Goal: Task Accomplishment & Management: Manage account settings

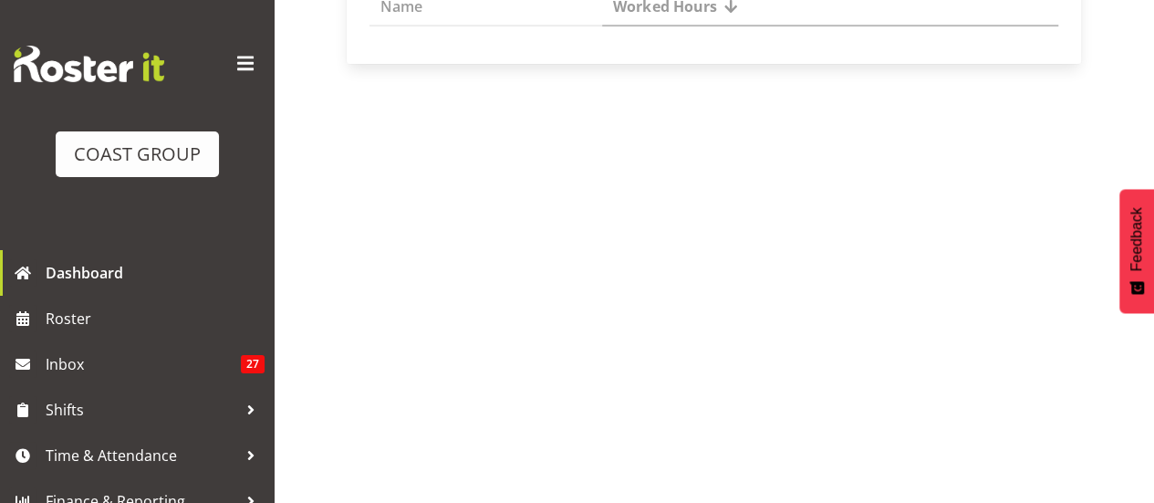
scroll to position [389, 0]
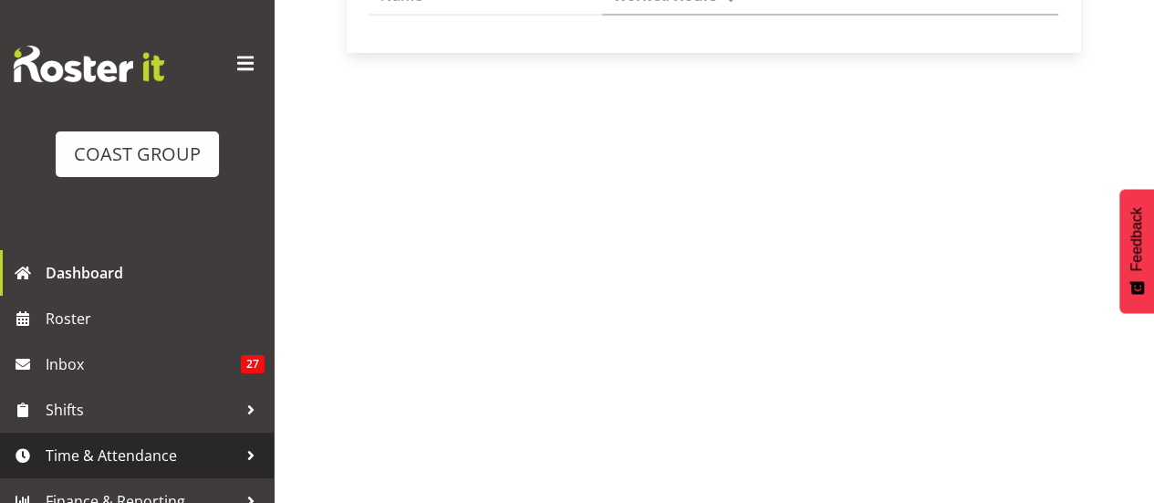
click at [141, 455] on span "Time & Attendance" at bounding box center [142, 455] width 192 height 27
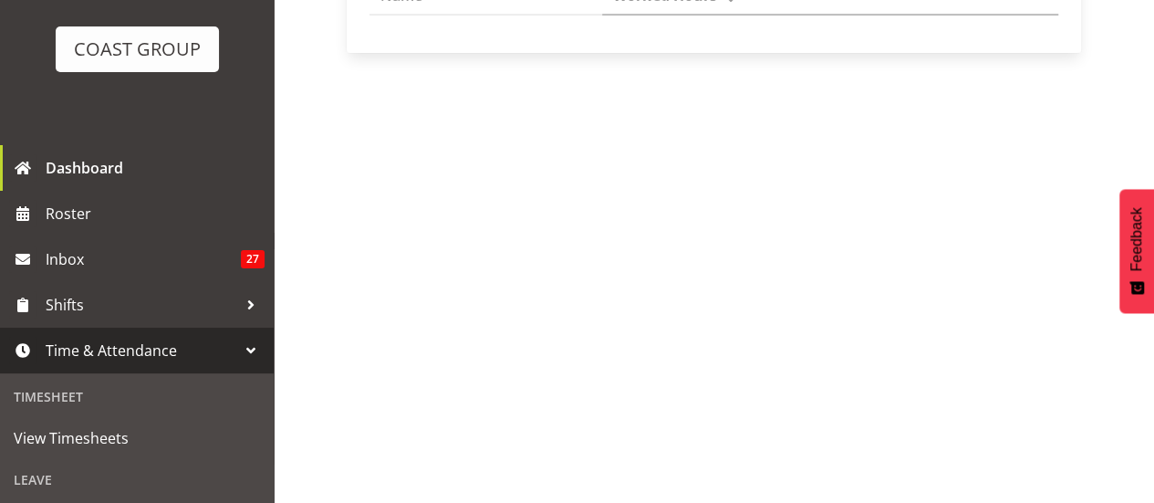
scroll to position [274, 0]
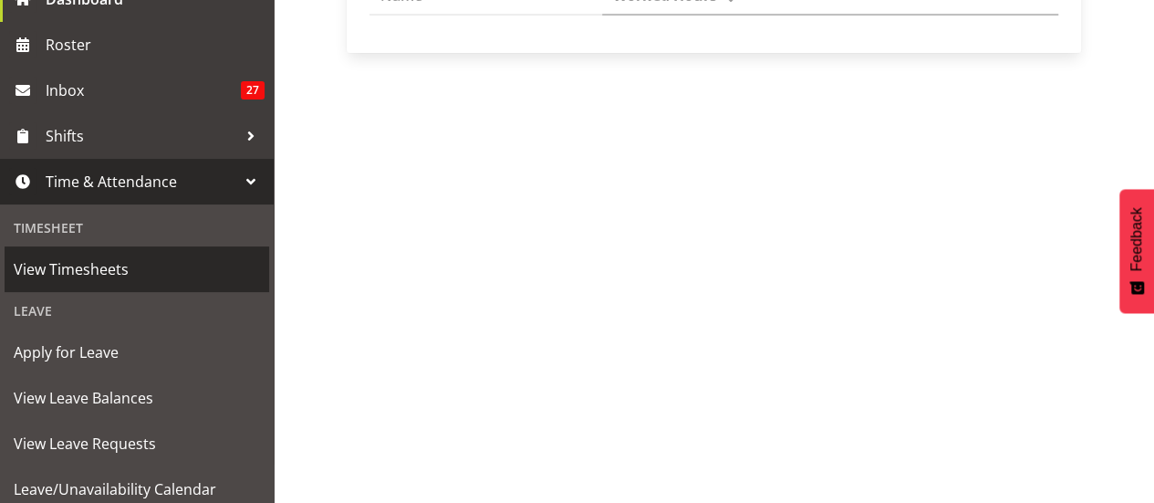
click at [98, 272] on span "View Timesheets" at bounding box center [137, 269] width 246 height 27
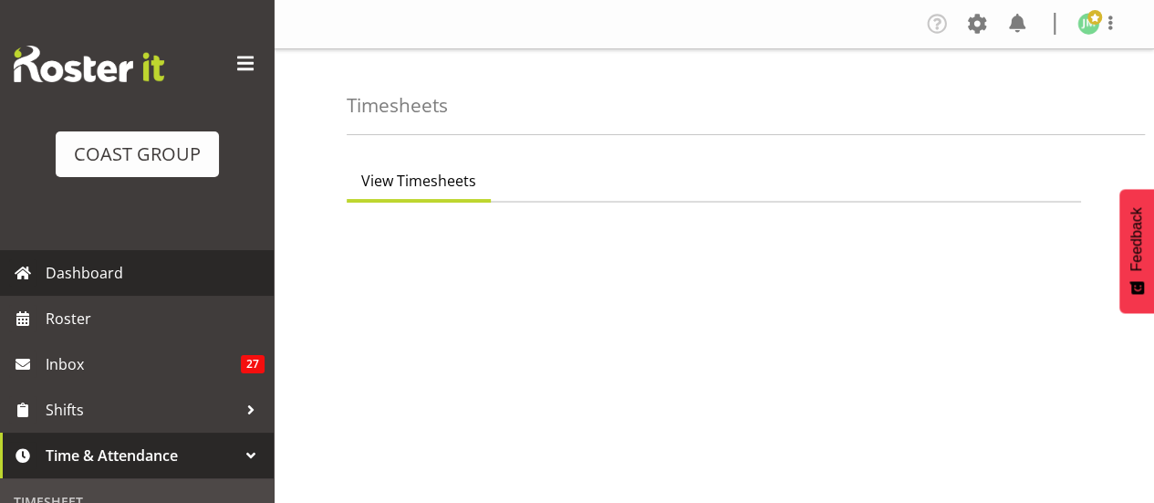
select select "8"
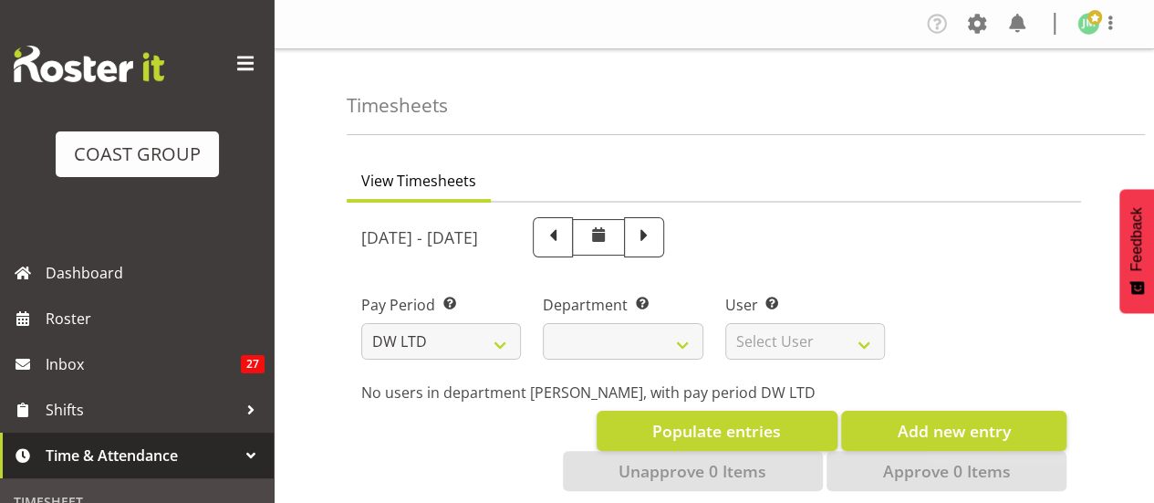
select select
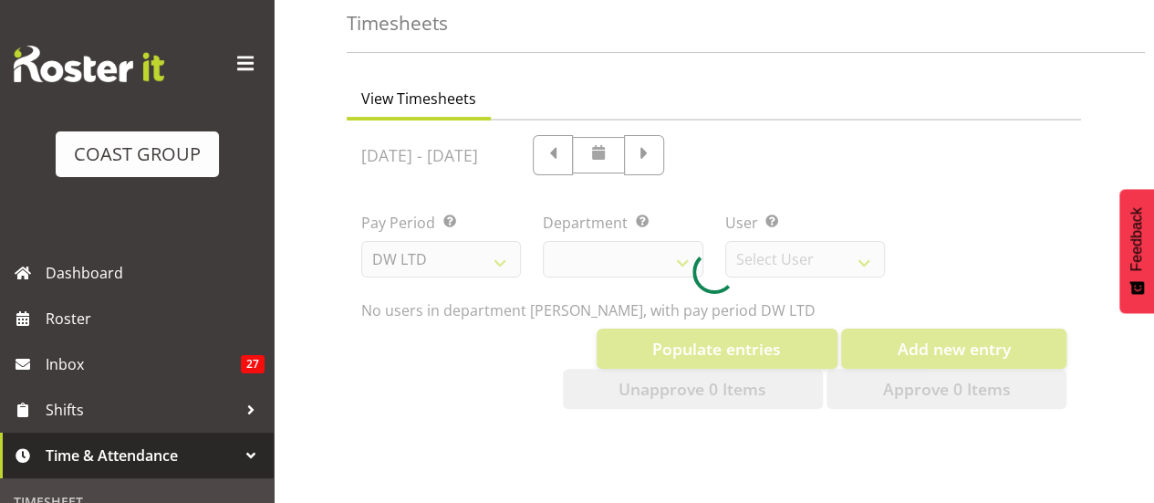
scroll to position [183, 0]
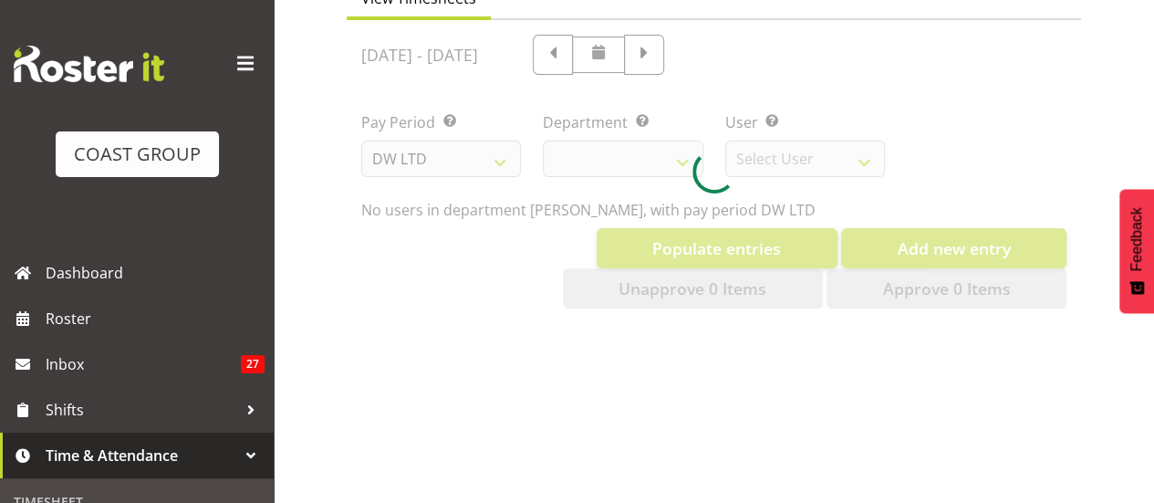
select select "1172"
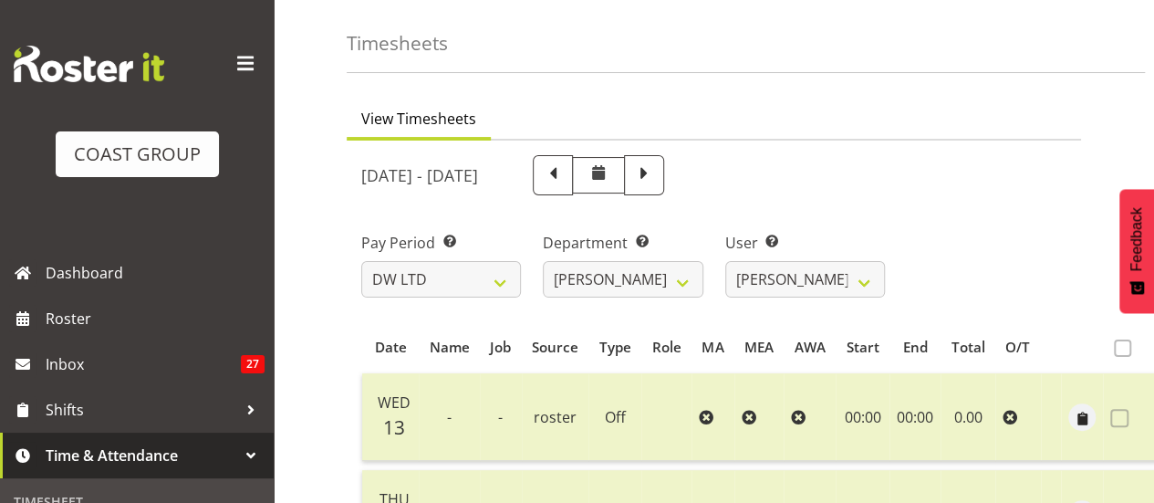
scroll to position [91, 0]
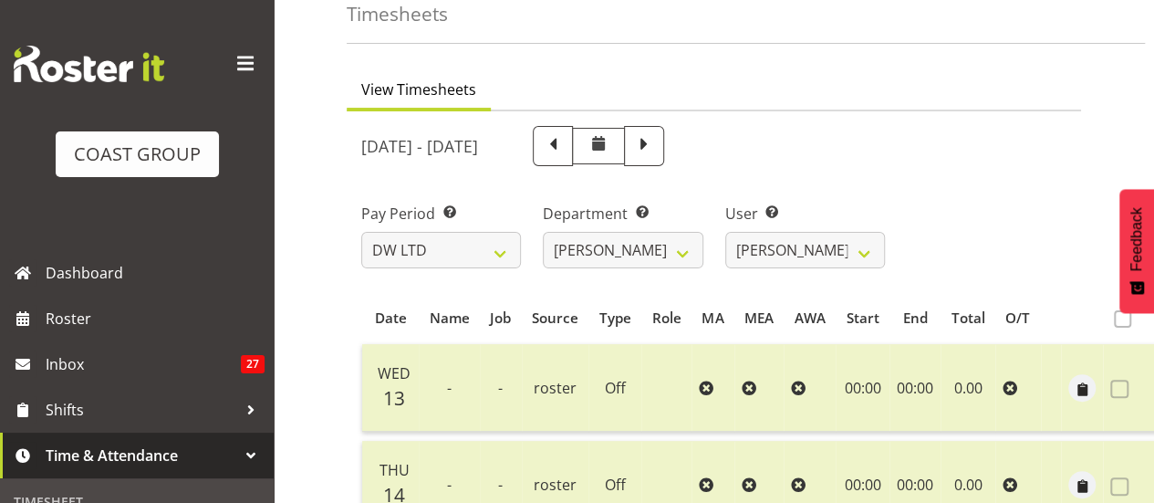
click at [664, 164] on span at bounding box center [644, 146] width 40 height 40
select select
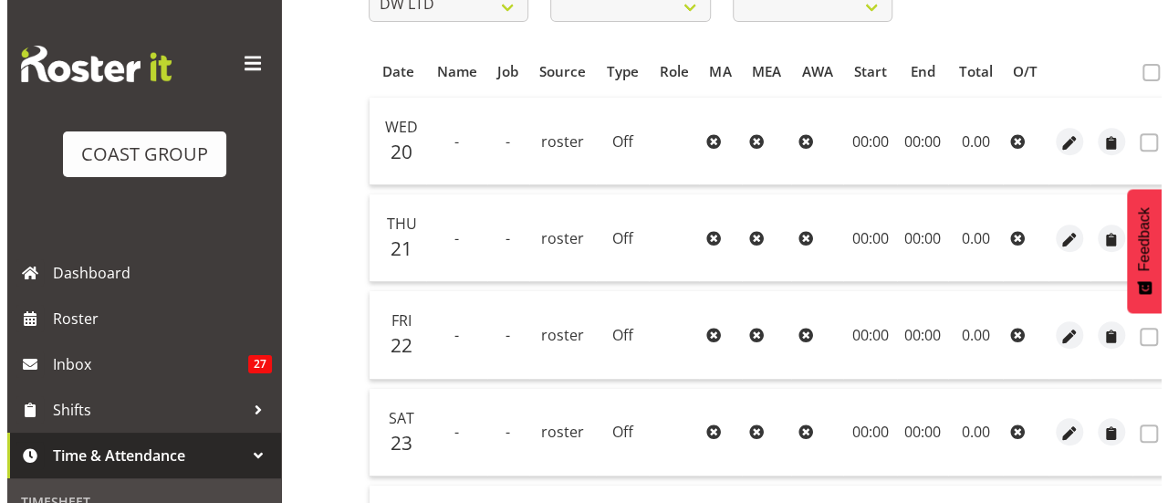
scroll to position [365, 0]
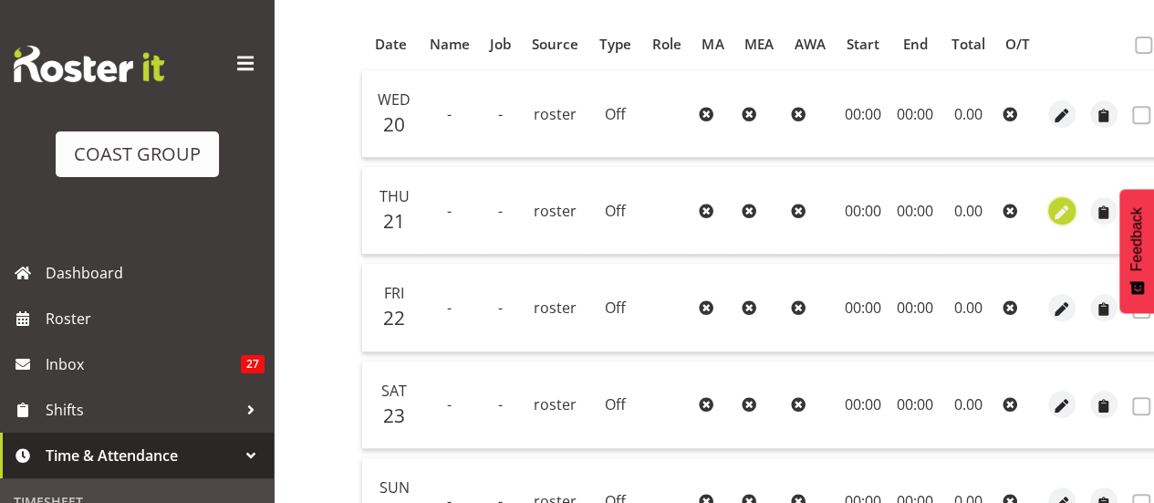
click at [1055, 207] on span "button" at bounding box center [1061, 212] width 21 height 21
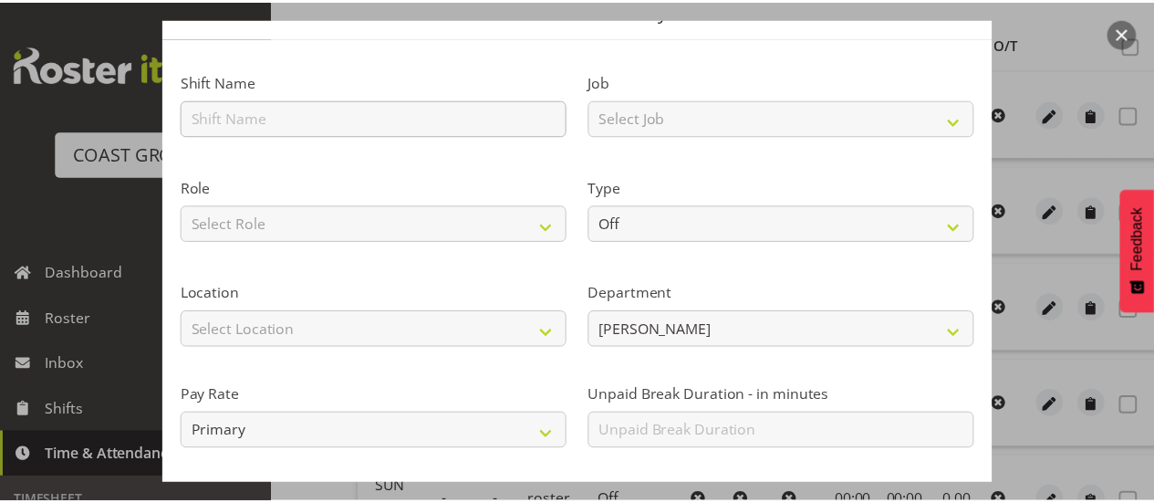
scroll to position [242, 0]
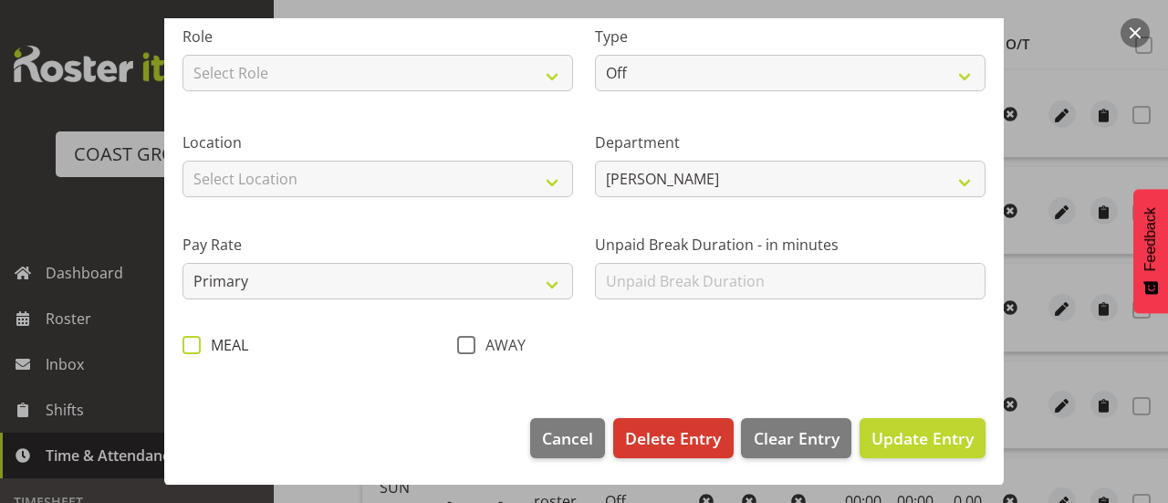
click at [196, 345] on span at bounding box center [192, 345] width 18 height 18
click at [194, 345] on input "MEAL" at bounding box center [189, 345] width 12 height 12
click at [192, 350] on span at bounding box center [192, 345] width 18 height 18
click at [192, 350] on input "MEAL" at bounding box center [189, 345] width 12 height 12
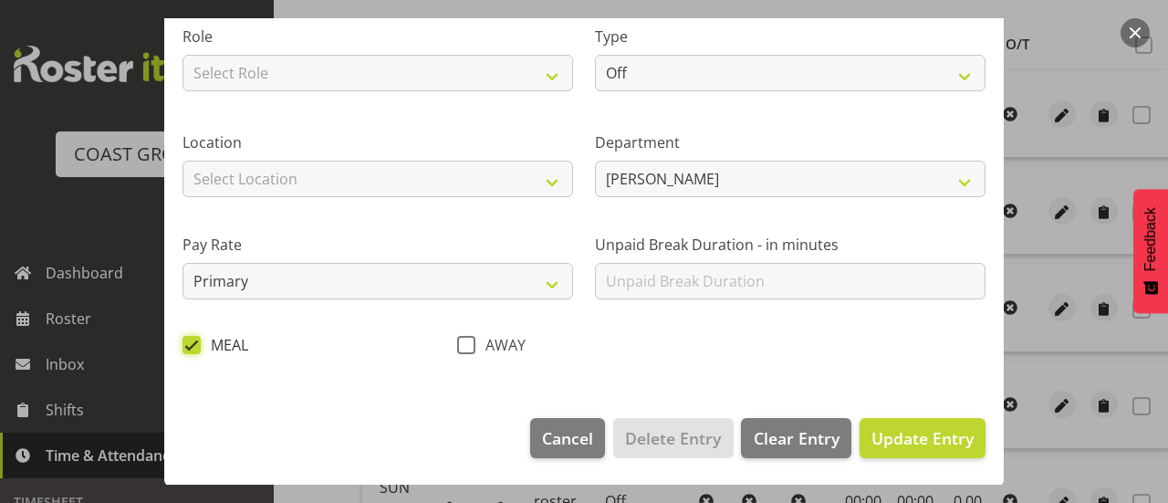
checkbox input "false"
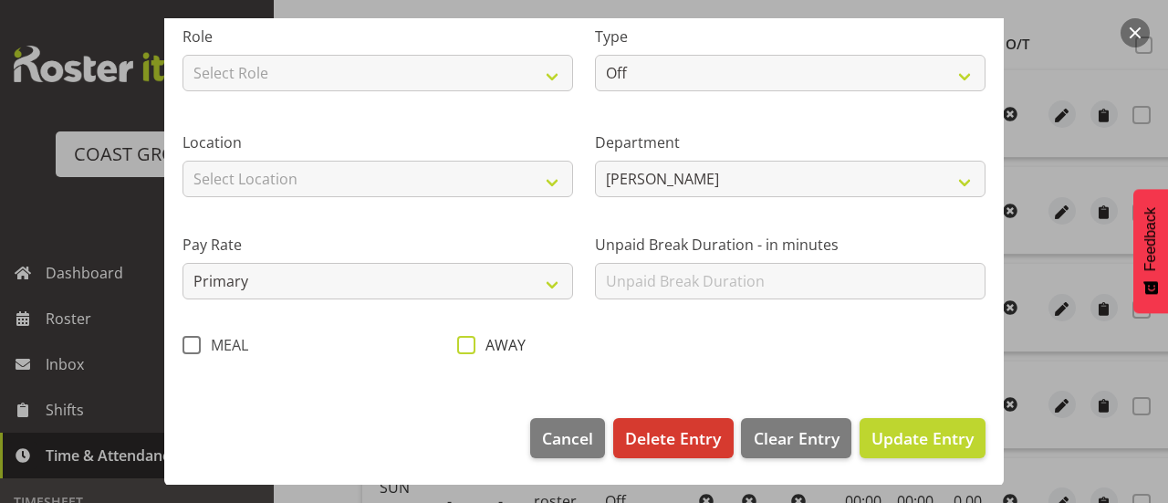
click at [471, 346] on label "AWAY" at bounding box center [491, 345] width 68 height 18
click at [469, 346] on input "AWAY" at bounding box center [463, 345] width 12 height 12
checkbox input "true"
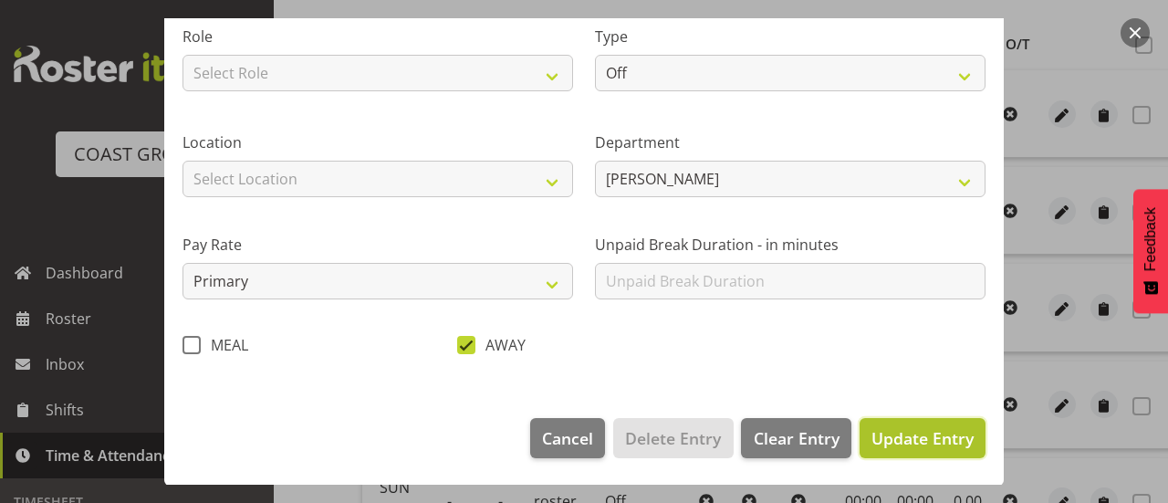
click at [931, 427] on span "Update Entry" at bounding box center [923, 438] width 102 height 22
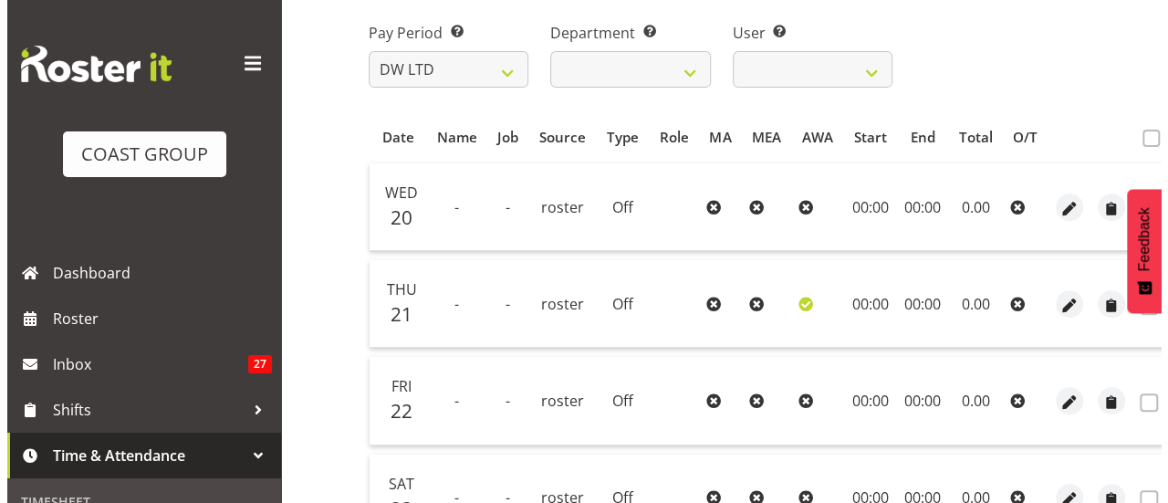
scroll to position [274, 0]
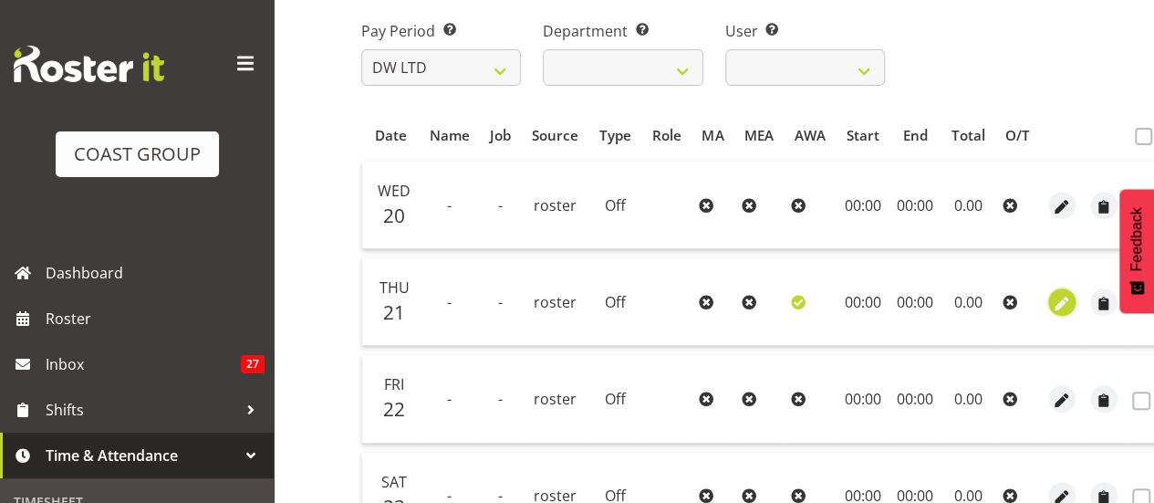
click at [1055, 302] on span "button" at bounding box center [1061, 303] width 21 height 21
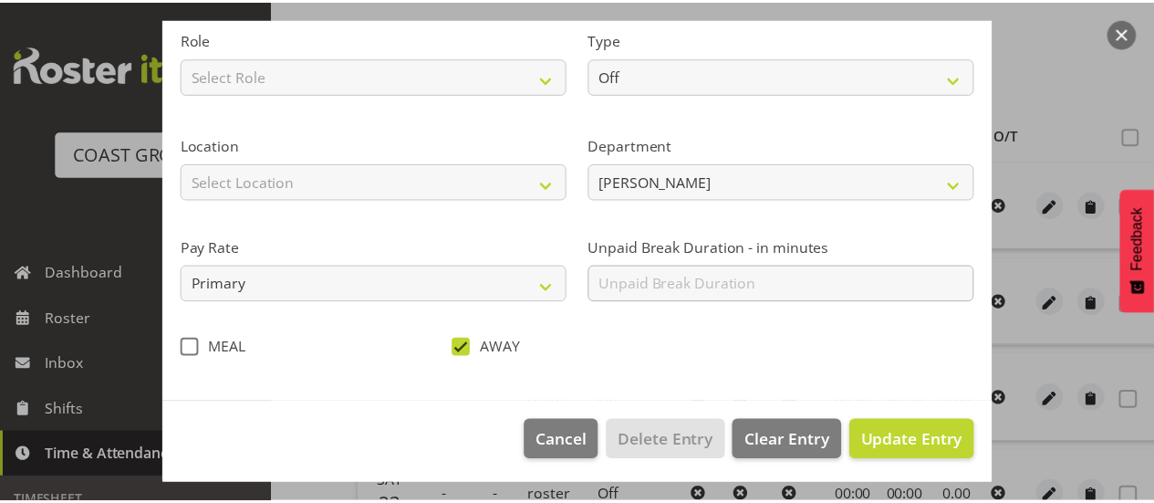
scroll to position [242, 0]
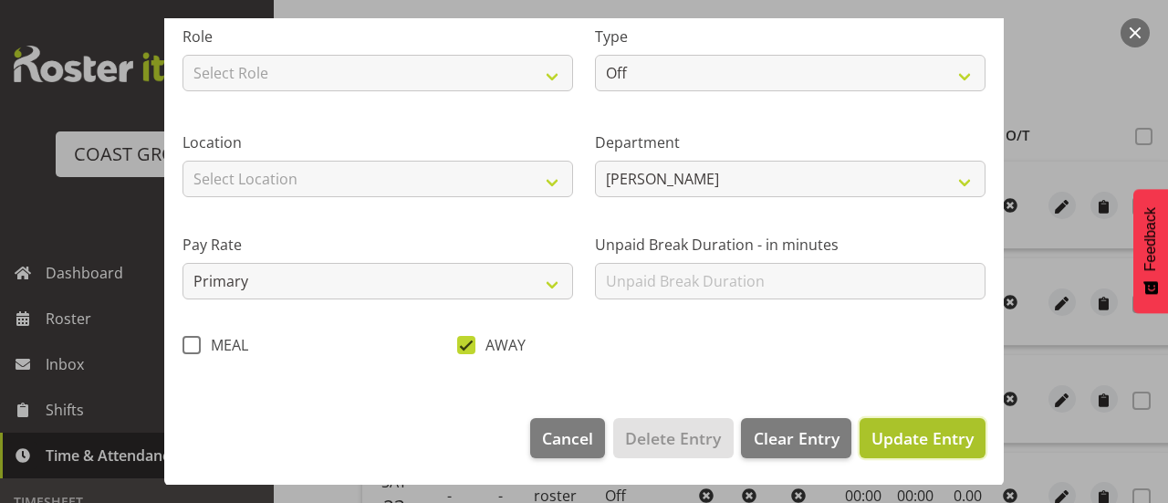
click at [891, 432] on span "Update Entry" at bounding box center [923, 438] width 102 height 22
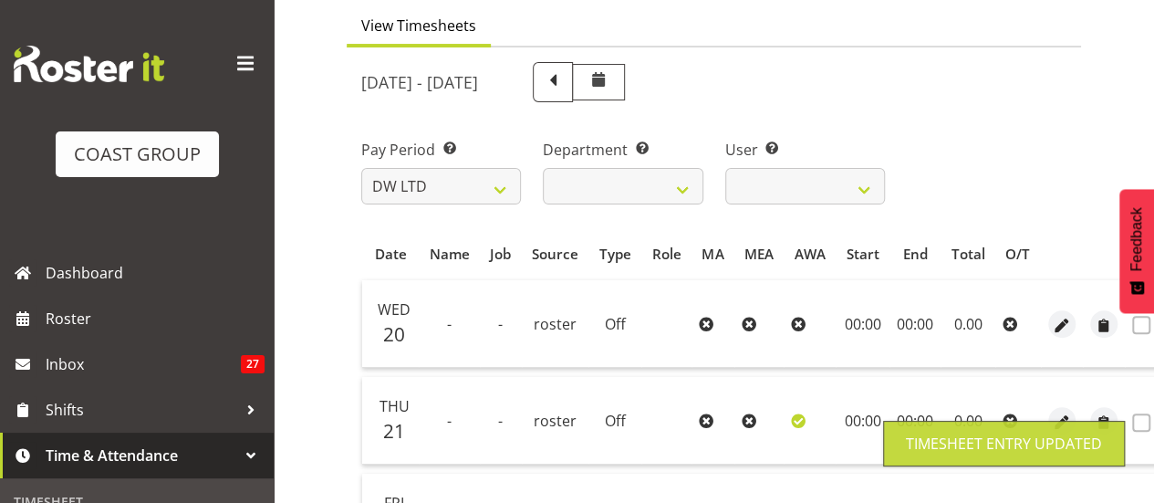
scroll to position [0, 0]
